Goal: Task Accomplishment & Management: Use online tool/utility

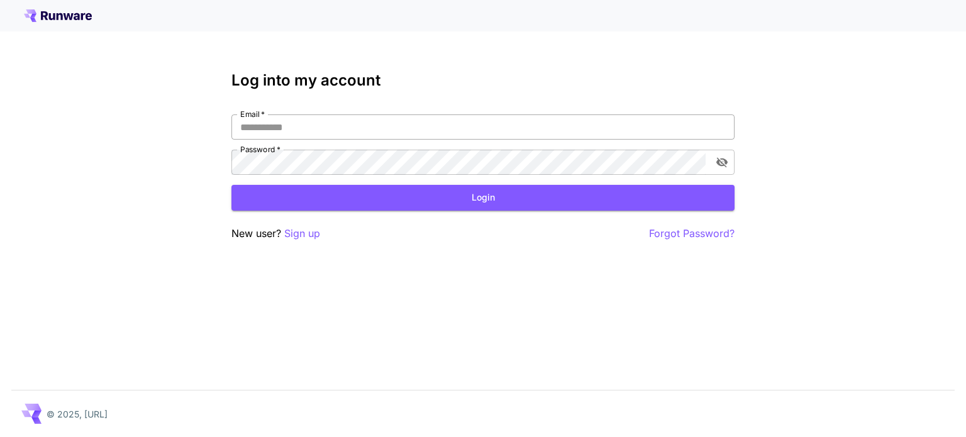
click at [345, 119] on input "Email   *" at bounding box center [483, 126] width 503 height 25
click at [312, 232] on p "Sign up" at bounding box center [302, 234] width 36 height 16
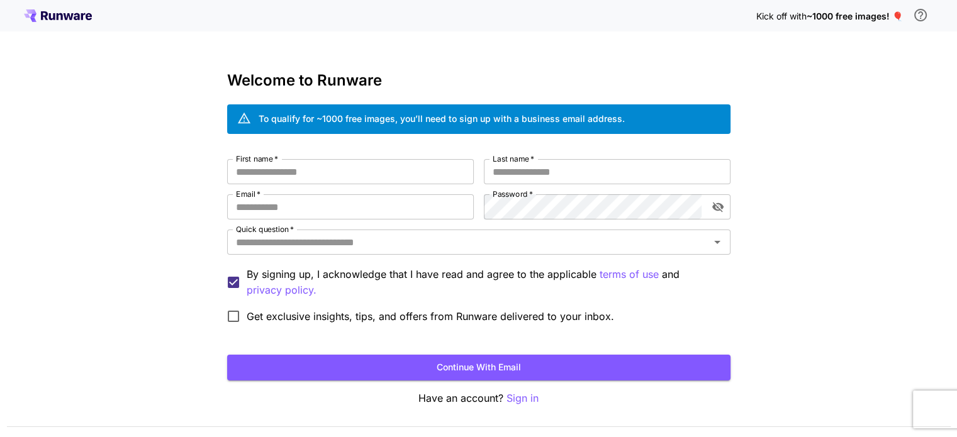
scroll to position [35, 0]
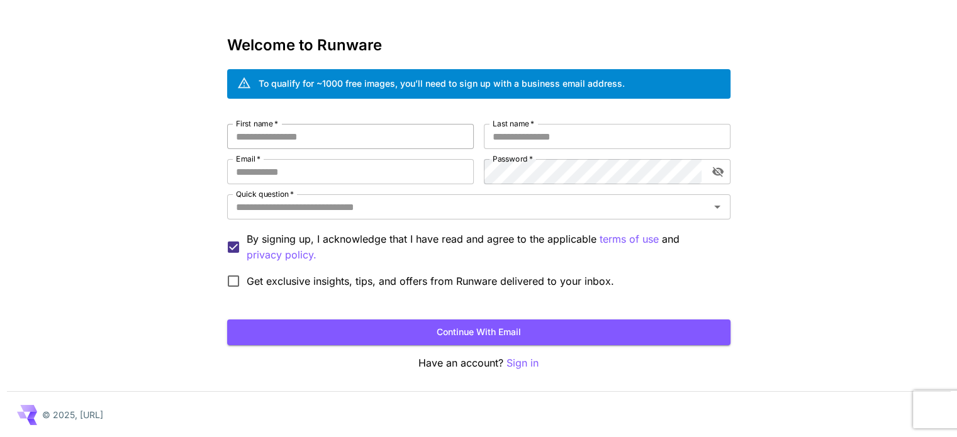
click at [380, 133] on input "First name   *" at bounding box center [350, 136] width 247 height 25
type input "****"
click at [535, 143] on input "Last name   *" at bounding box center [607, 136] width 247 height 25
type input "****"
click at [398, 166] on input "Email   *" at bounding box center [350, 171] width 247 height 25
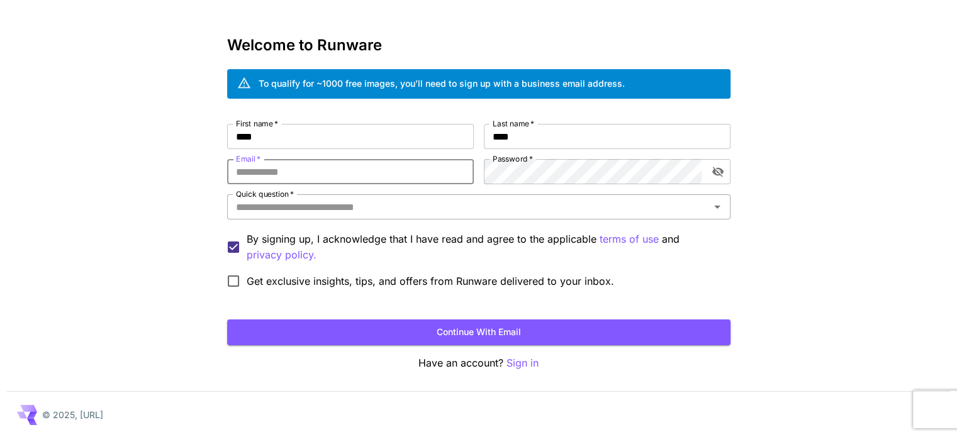
type input "**********"
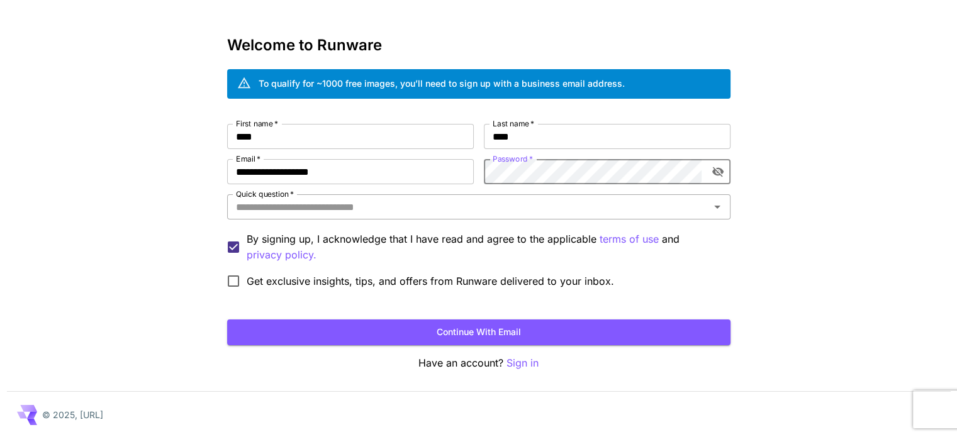
click at [517, 209] on input "Quick question   *" at bounding box center [468, 207] width 475 height 18
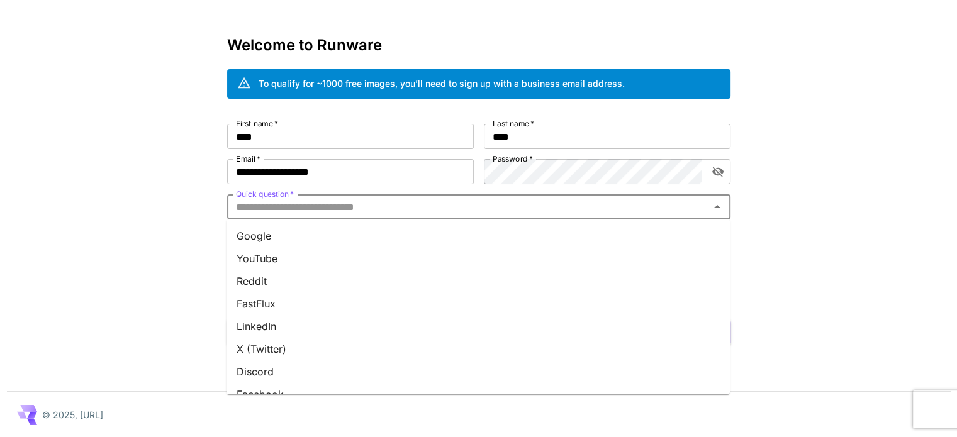
click at [428, 226] on li "Google" at bounding box center [477, 236] width 503 height 23
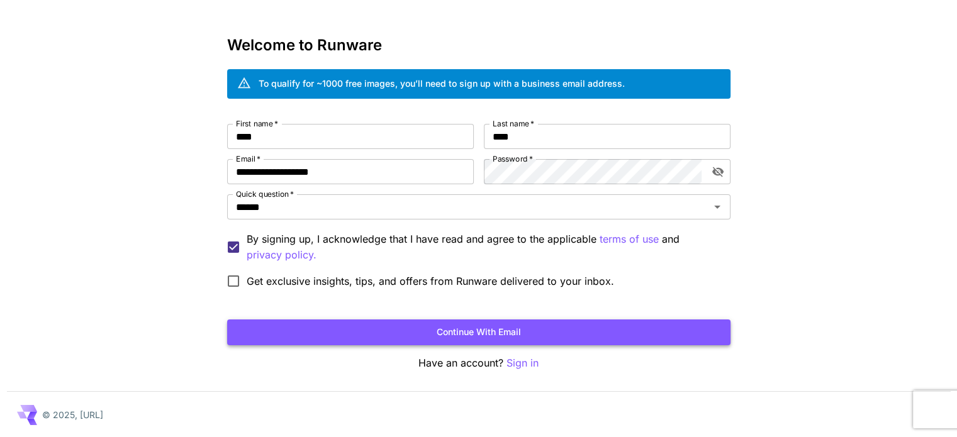
click at [470, 332] on button "Continue with email" at bounding box center [478, 333] width 503 height 26
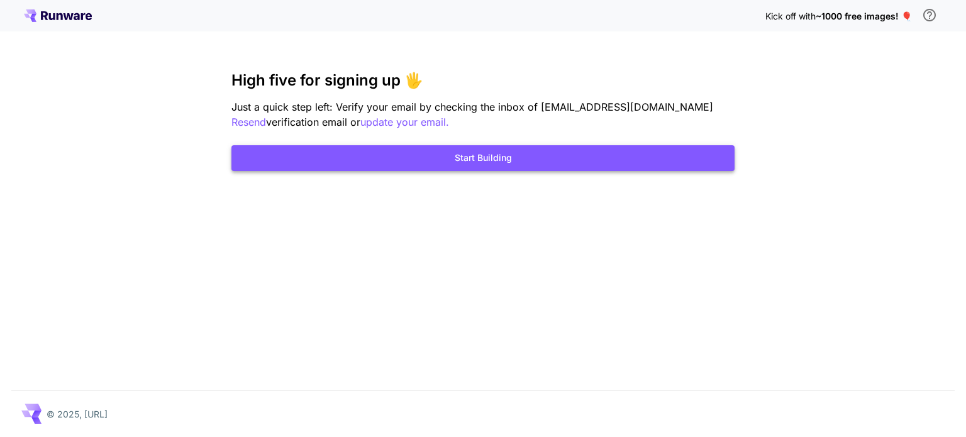
click at [562, 165] on button "Start Building" at bounding box center [483, 158] width 503 height 26
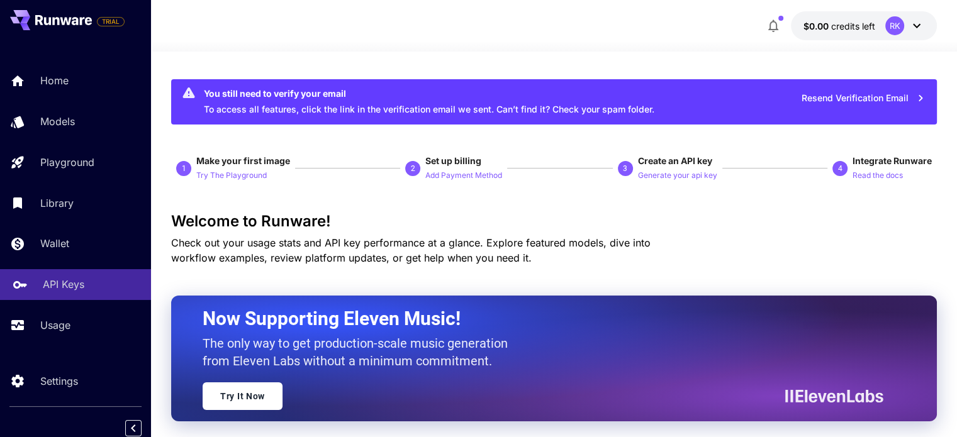
click at [91, 272] on link "API Keys" at bounding box center [75, 284] width 151 height 31
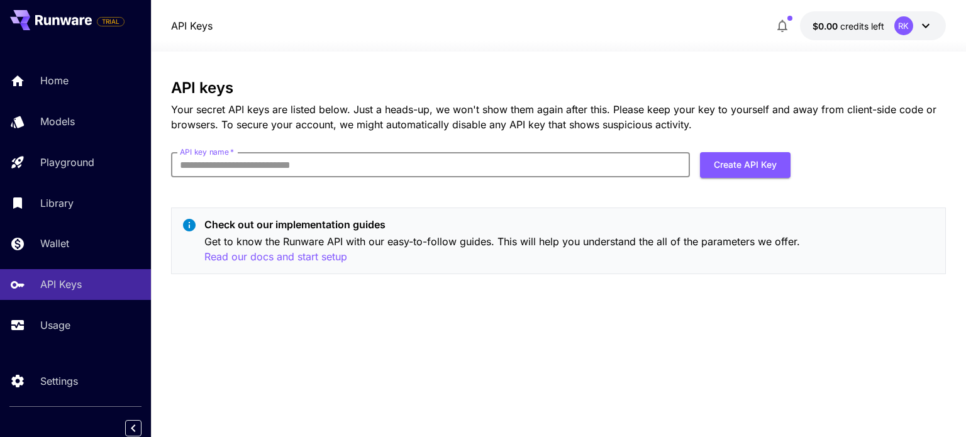
click at [324, 169] on input "API key name   *" at bounding box center [430, 164] width 519 height 25
type input "*"
type input "****"
click at [765, 166] on button "Create API Key" at bounding box center [745, 165] width 91 height 26
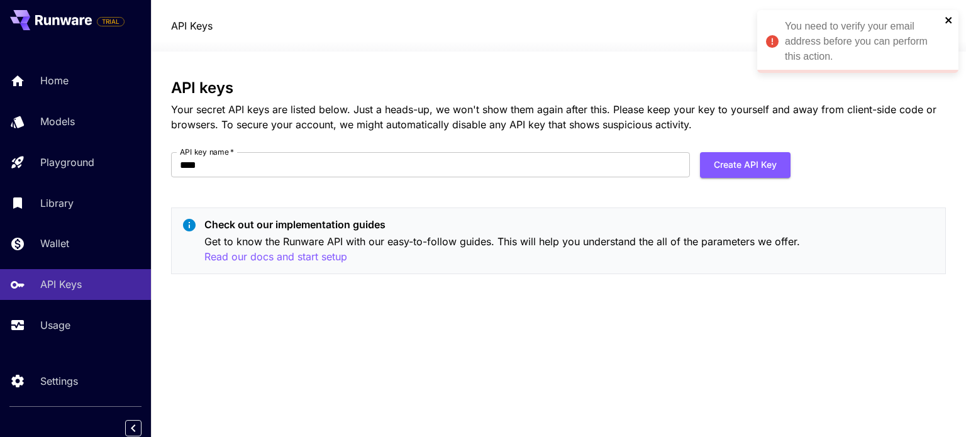
click at [952, 15] on icon "close" at bounding box center [949, 20] width 9 height 10
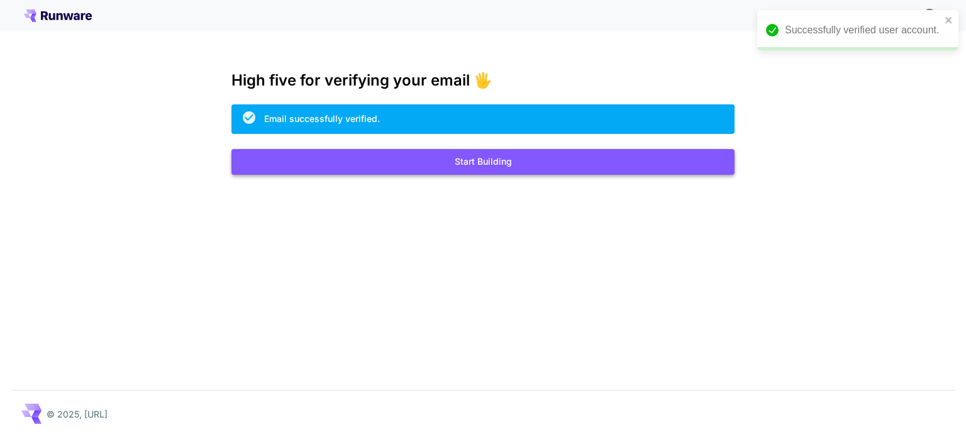
click at [484, 164] on button "Start Building" at bounding box center [483, 162] width 503 height 26
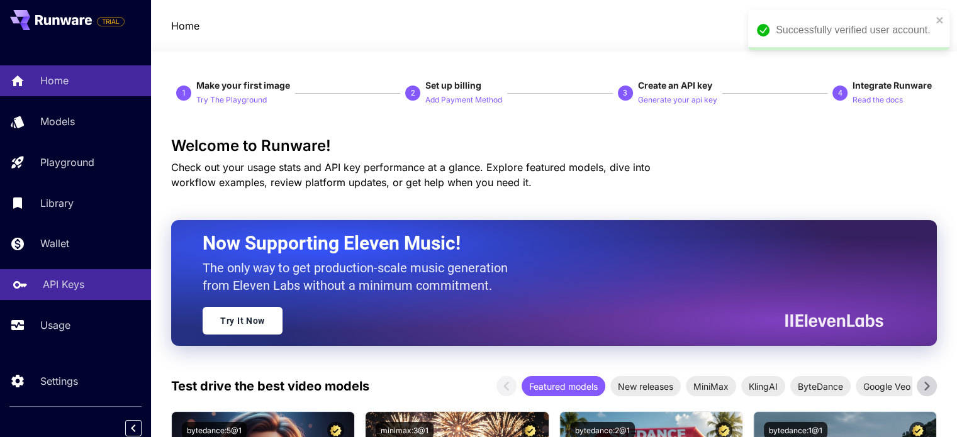
click at [85, 288] on div "API Keys" at bounding box center [92, 284] width 98 height 15
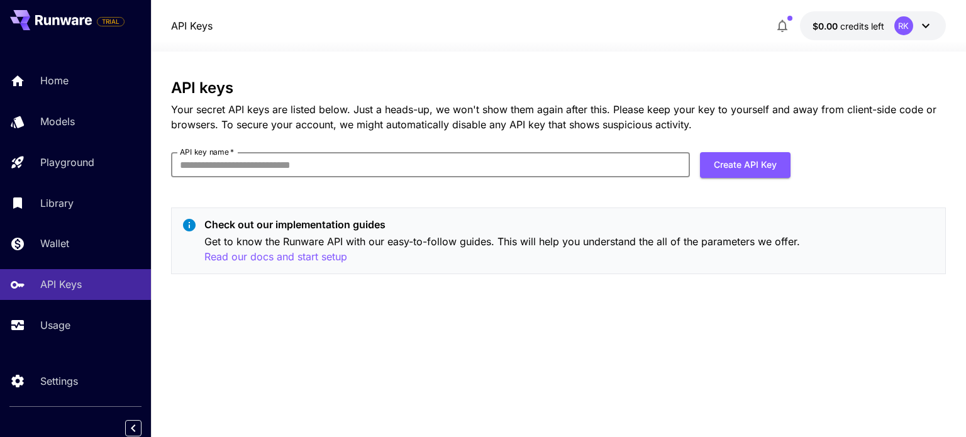
click at [611, 169] on input "API key name   *" at bounding box center [430, 164] width 519 height 25
type input "****"
click at [739, 165] on button "Create API Key" at bounding box center [745, 165] width 91 height 26
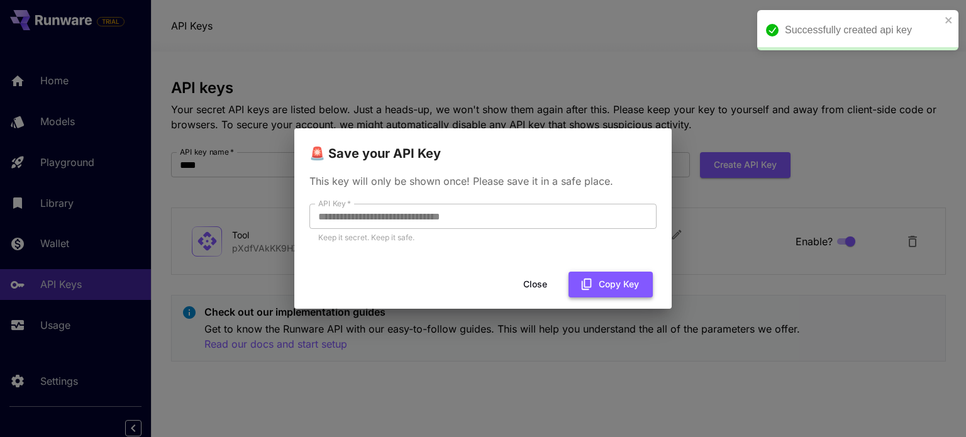
click at [608, 289] on button "Copy Key" at bounding box center [611, 285] width 84 height 26
click at [543, 277] on button "Close" at bounding box center [535, 285] width 57 height 26
